Goal: Information Seeking & Learning: Learn about a topic

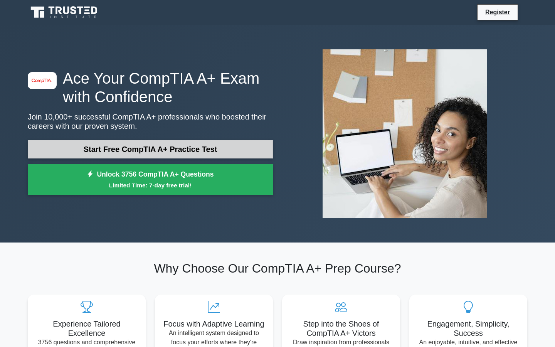
click at [121, 145] on link "Start Free CompTIA A+ Practice Test" at bounding box center [150, 149] width 245 height 18
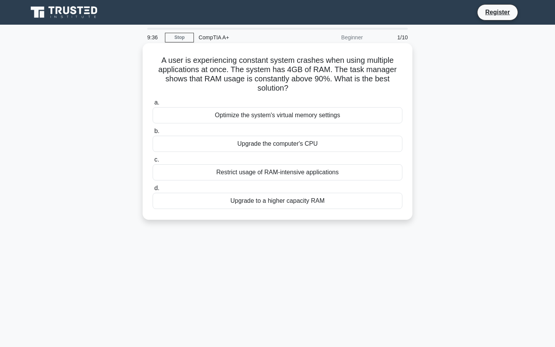
click at [230, 198] on div "Upgrade to a higher capacity RAM" at bounding box center [278, 201] width 250 height 16
click at [153, 191] on input "d. Upgrade to a higher capacity RAM" at bounding box center [153, 188] width 0 height 5
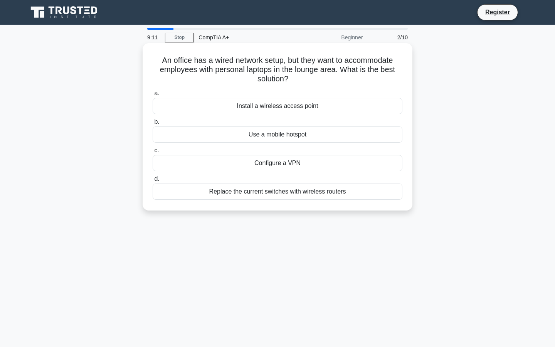
click at [254, 104] on div "Install a wireless access point" at bounding box center [278, 106] width 250 height 16
click at [153, 96] on input "a. Install a wireless access point" at bounding box center [153, 93] width 0 height 5
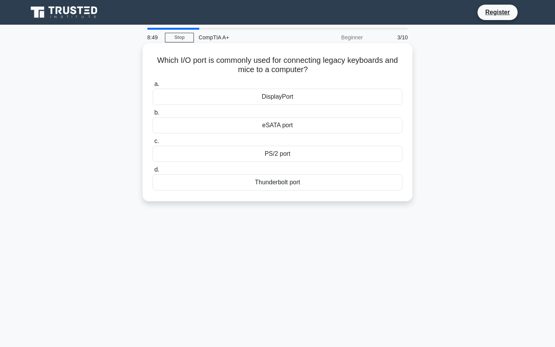
click at [249, 185] on div "Thunderbolt port" at bounding box center [278, 182] width 250 height 16
click at [153, 172] on input "d. Thunderbolt port" at bounding box center [153, 169] width 0 height 5
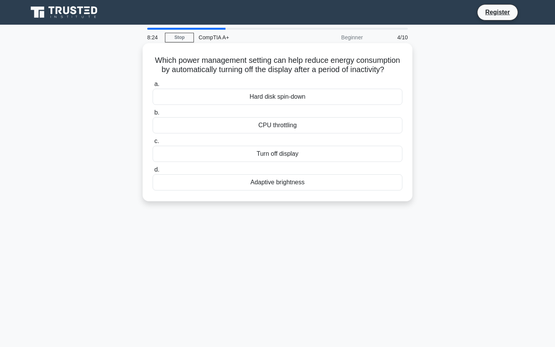
click at [272, 96] on div "Hard disk spin-down" at bounding box center [278, 97] width 250 height 16
click at [153, 87] on input "a. Hard disk spin-down" at bounding box center [153, 84] width 0 height 5
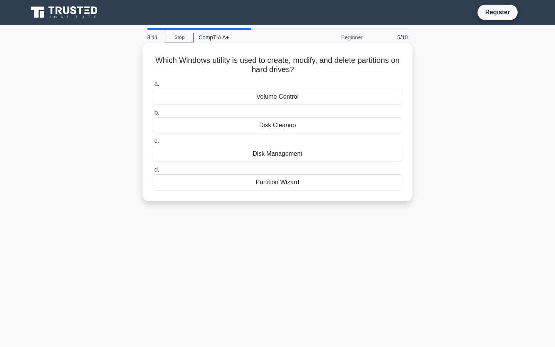
click at [261, 183] on div "Partition Wizard" at bounding box center [278, 182] width 250 height 16
click at [153, 172] on input "d. Partition Wizard" at bounding box center [153, 169] width 0 height 5
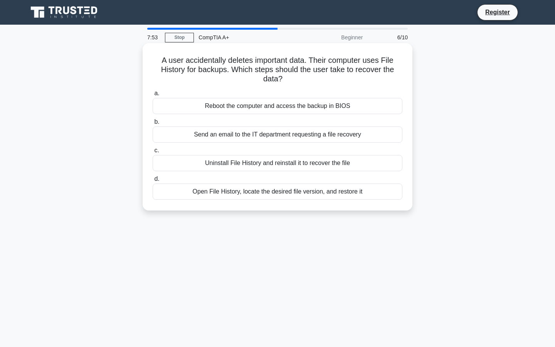
click at [228, 193] on div "Open File History, locate the desired file version, and restore it" at bounding box center [278, 191] width 250 height 16
click at [153, 182] on input "d. Open File History, locate the desired file version, and restore it" at bounding box center [153, 179] width 0 height 5
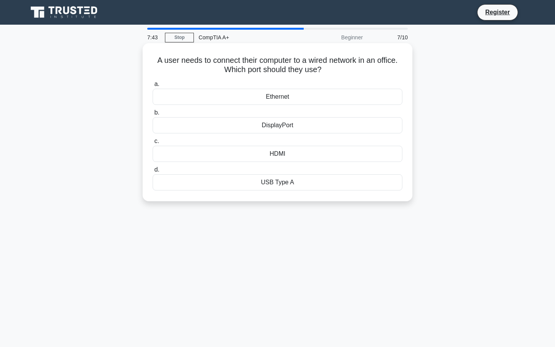
click at [272, 97] on div "Ethernet" at bounding box center [278, 97] width 250 height 16
click at [153, 87] on input "a. Ethernet" at bounding box center [153, 84] width 0 height 5
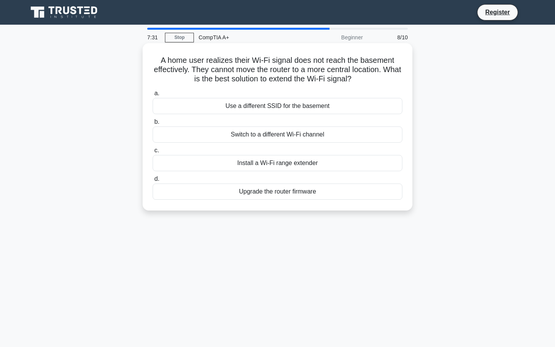
click at [286, 162] on div "Install a Wi-Fi range extender" at bounding box center [278, 163] width 250 height 16
click at [153, 153] on input "c. Install a Wi-Fi range extender" at bounding box center [153, 150] width 0 height 5
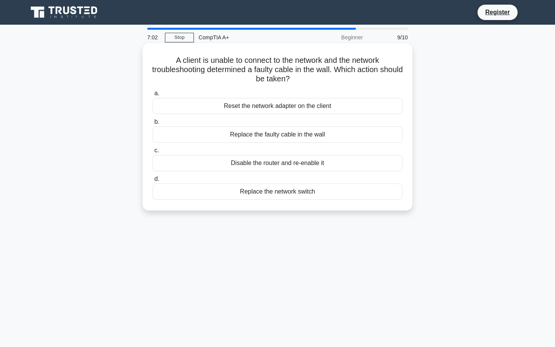
click at [257, 135] on div "Replace the faulty cable in the wall" at bounding box center [278, 134] width 250 height 16
click at [153, 124] on input "b. Replace the faulty cable in the wall" at bounding box center [153, 121] width 0 height 5
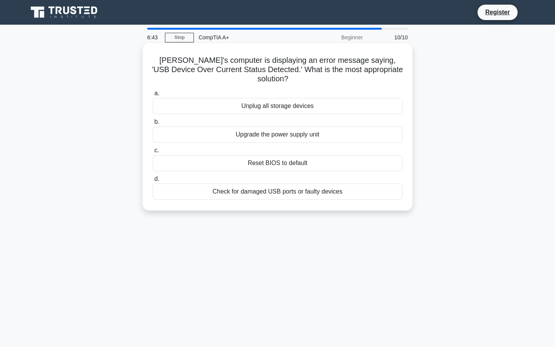
click at [252, 184] on div "Check for damaged USB ports or faulty devices" at bounding box center [278, 191] width 250 height 16
click at [153, 182] on input "d. Check for damaged USB ports or faulty devices" at bounding box center [153, 179] width 0 height 5
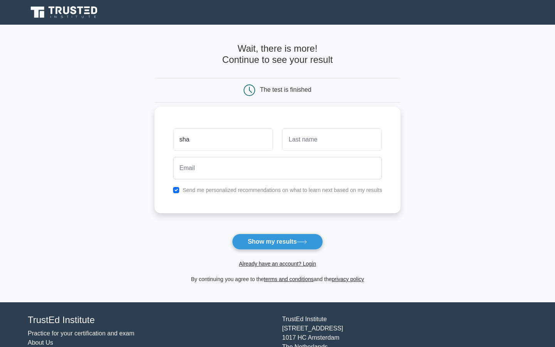
type input "Sharoon"
click at [289, 141] on input "text" at bounding box center [332, 139] width 100 height 22
type input "K K"
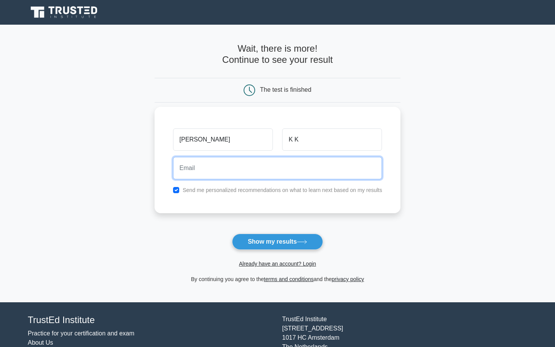
click at [311, 165] on input "email" at bounding box center [277, 168] width 209 height 22
type input "ksharoon22@gmail.com"
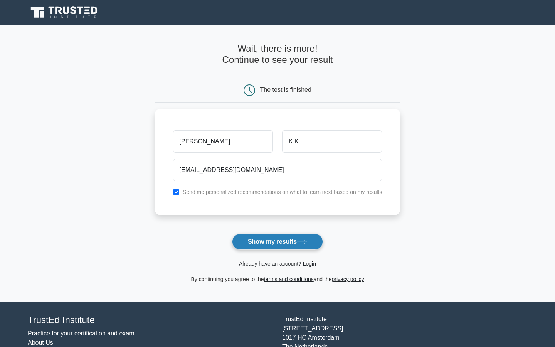
click at [265, 240] on button "Show my results" at bounding box center [277, 242] width 91 height 16
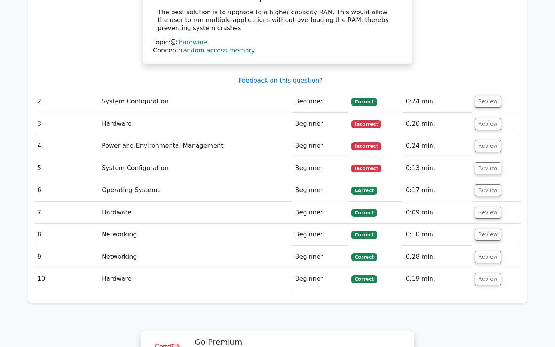
scroll to position [809, 0]
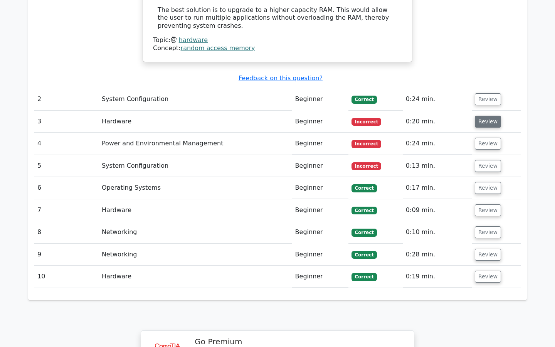
click at [488, 116] on button "Review" at bounding box center [488, 122] width 26 height 12
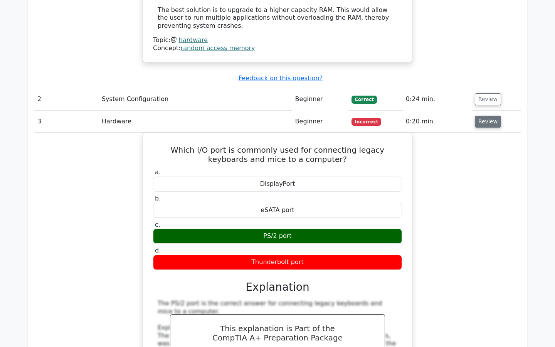
click at [488, 116] on button "Review" at bounding box center [488, 122] width 26 height 12
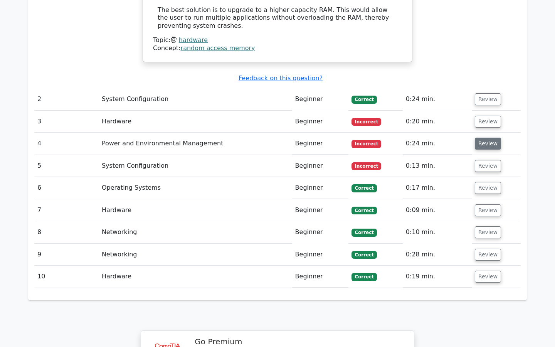
click at [479, 138] on button "Review" at bounding box center [488, 144] width 26 height 12
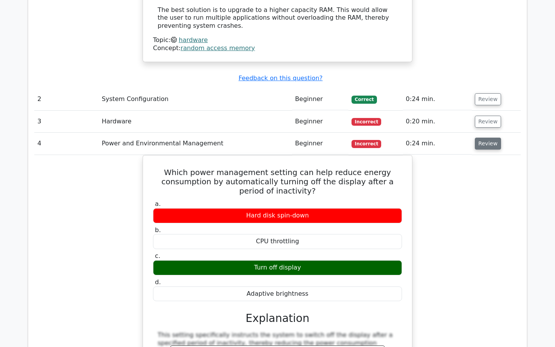
click at [478, 138] on button "Review" at bounding box center [488, 144] width 26 height 12
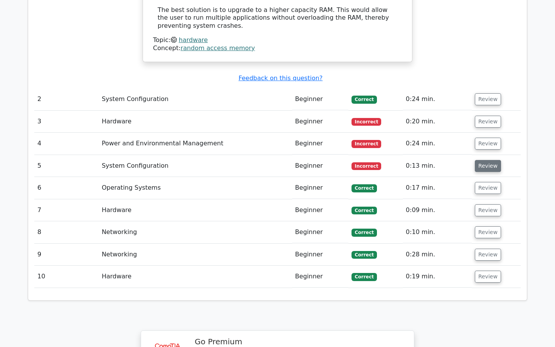
click at [476, 160] on button "Review" at bounding box center [488, 166] width 26 height 12
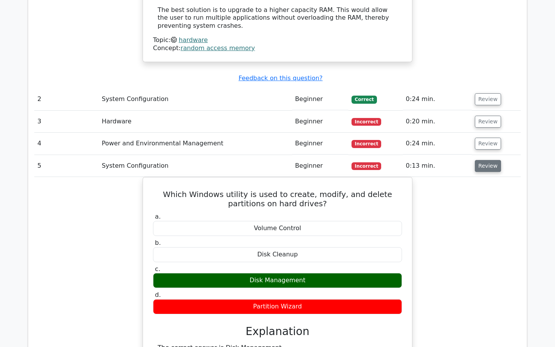
click at [478, 160] on button "Review" at bounding box center [488, 166] width 26 height 12
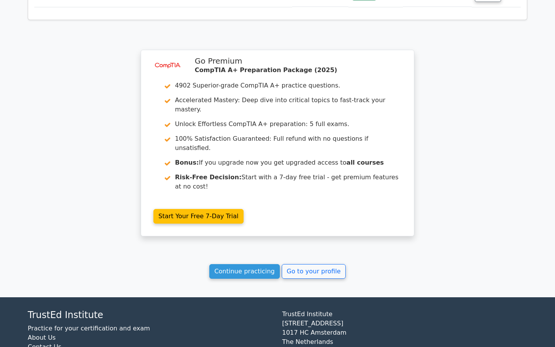
scroll to position [1093, 0]
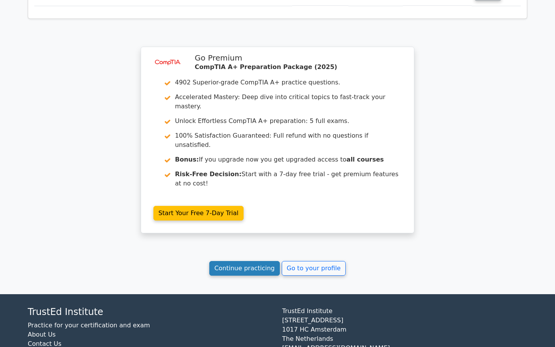
click at [276, 261] on link "Continue practicing" at bounding box center [244, 268] width 71 height 15
